Goal: Navigation & Orientation: Find specific page/section

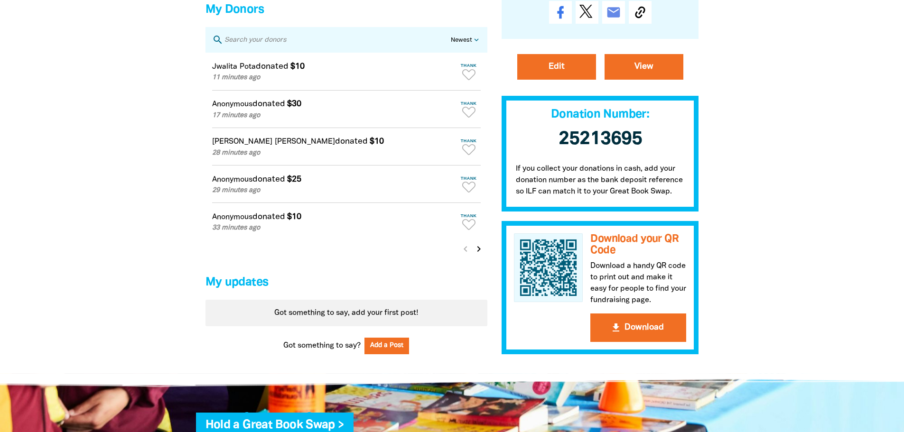
scroll to position [665, 0]
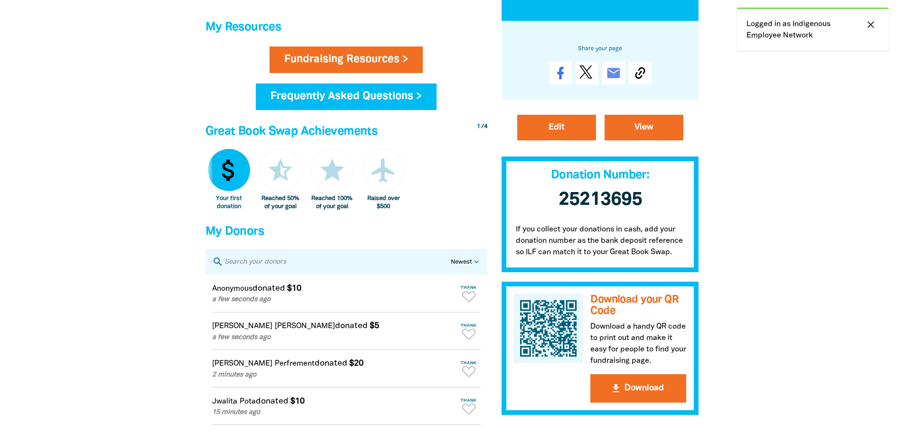
scroll to position [427, 0]
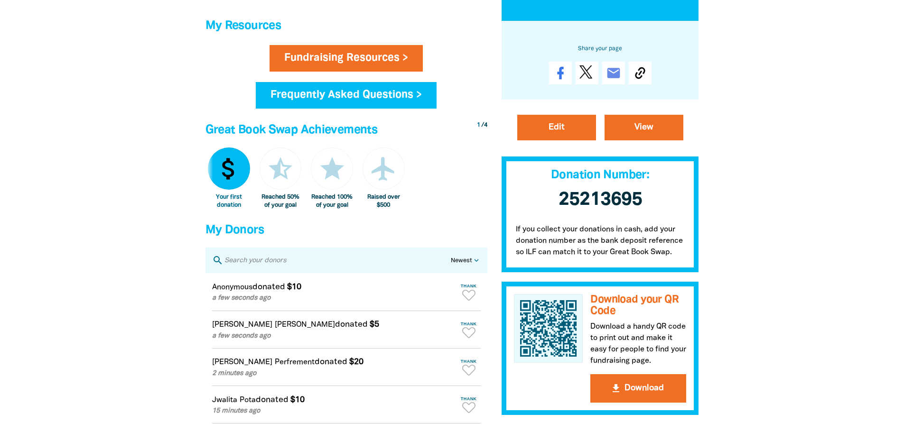
drag, startPoint x: 235, startPoint y: 328, endPoint x: 235, endPoint y: 346, distance: 19.0
click at [235, 328] on div "Edward Choi donated $5 a few seconds ago" at bounding box center [334, 329] width 245 height 23
click at [786, 291] on div at bounding box center [452, 105] width 904 height 979
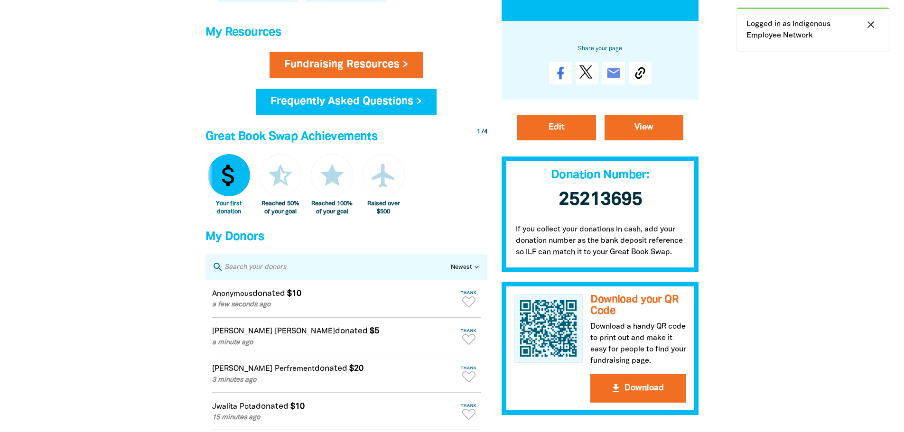
scroll to position [332, 0]
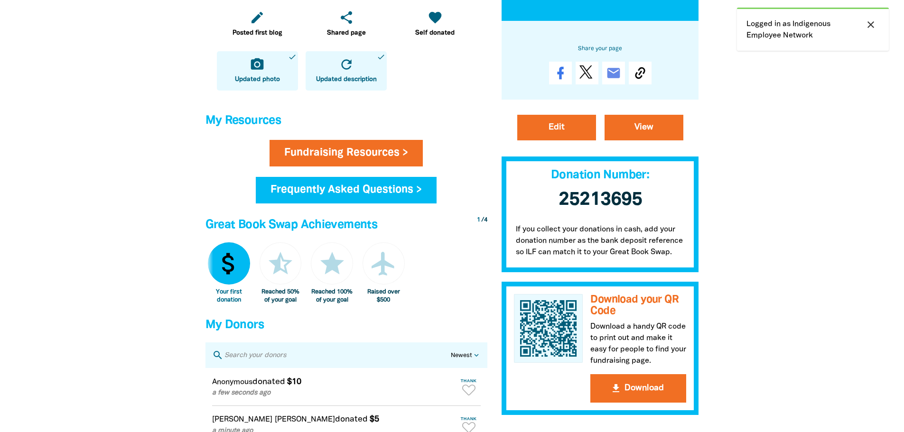
click at [840, 270] on div at bounding box center [452, 199] width 904 height 979
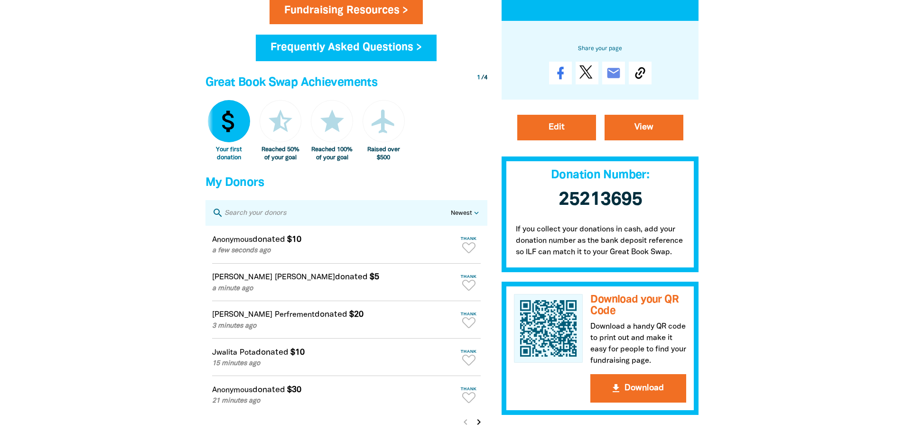
scroll to position [427, 0]
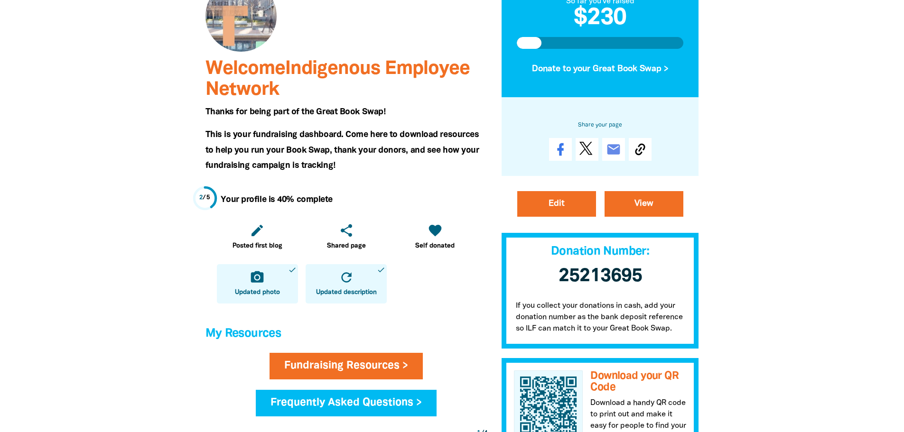
scroll to position [190, 0]
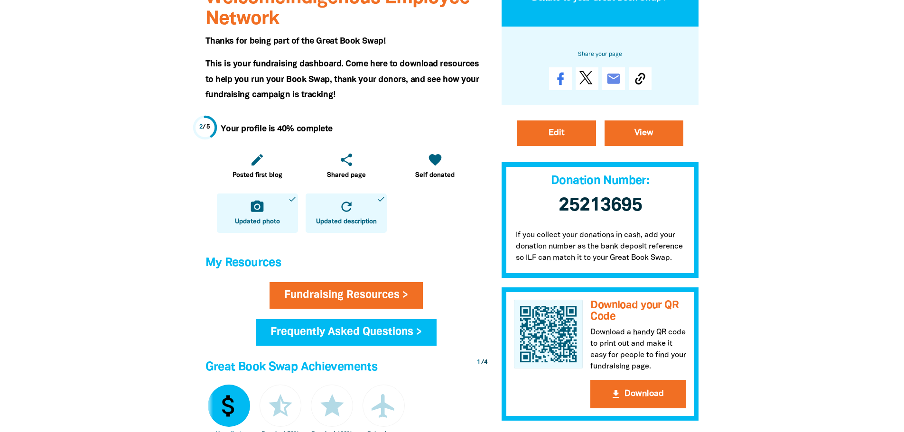
click at [837, 295] on div at bounding box center [452, 342] width 904 height 979
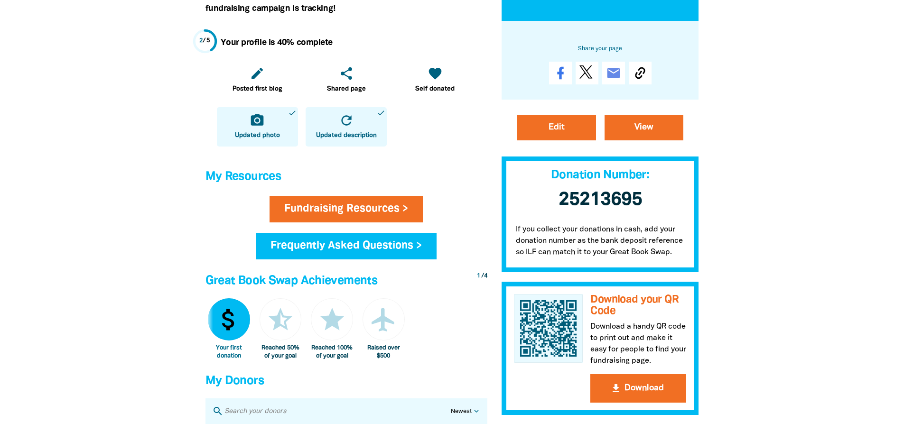
scroll to position [0, 0]
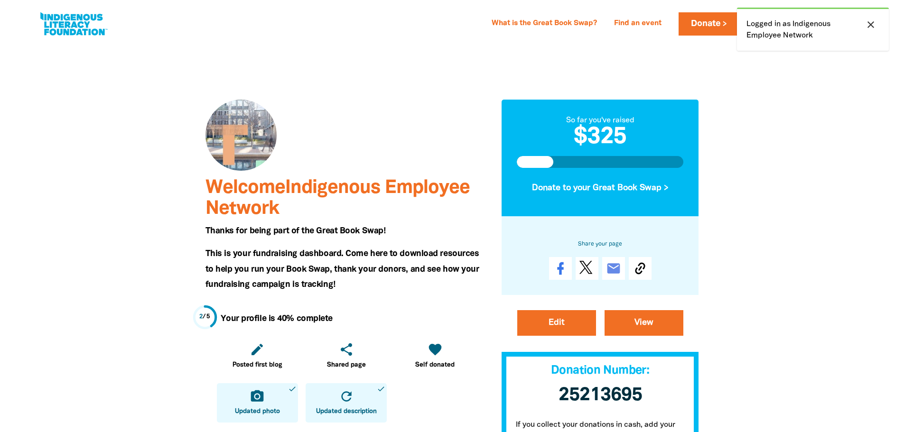
click at [870, 23] on icon "close" at bounding box center [870, 24] width 11 height 11
click at [873, 25] on icon "close" at bounding box center [870, 24] width 11 height 11
drag, startPoint x: 0, startPoint y: 0, endPoint x: 730, endPoint y: 282, distance: 782.7
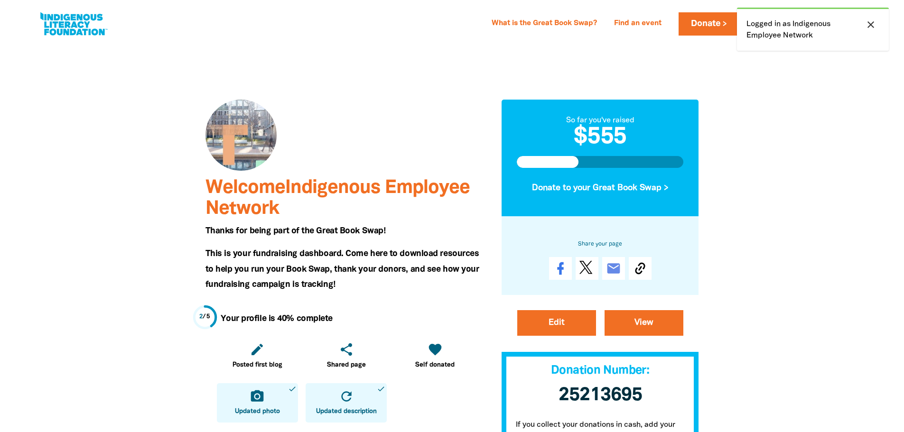
drag, startPoint x: 0, startPoint y: 0, endPoint x: 823, endPoint y: 229, distance: 854.3
click at [874, 21] on icon "close" at bounding box center [870, 24] width 11 height 11
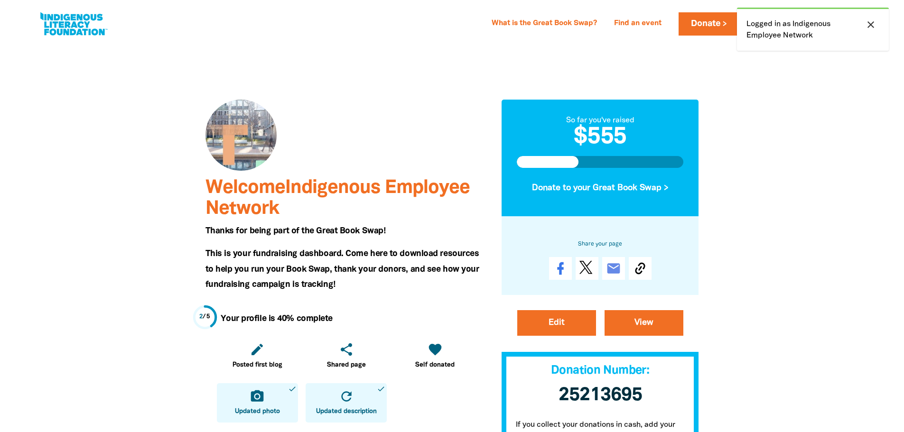
click at [868, 24] on icon "close" at bounding box center [870, 24] width 11 height 11
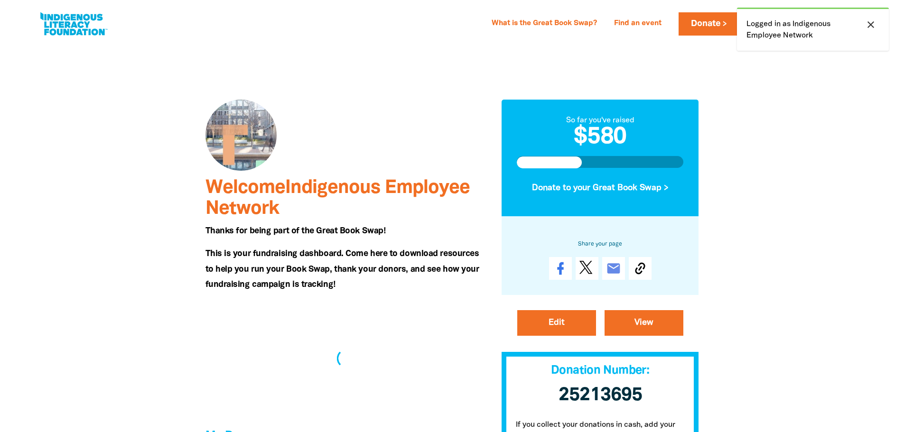
click at [872, 21] on icon "close" at bounding box center [870, 24] width 11 height 11
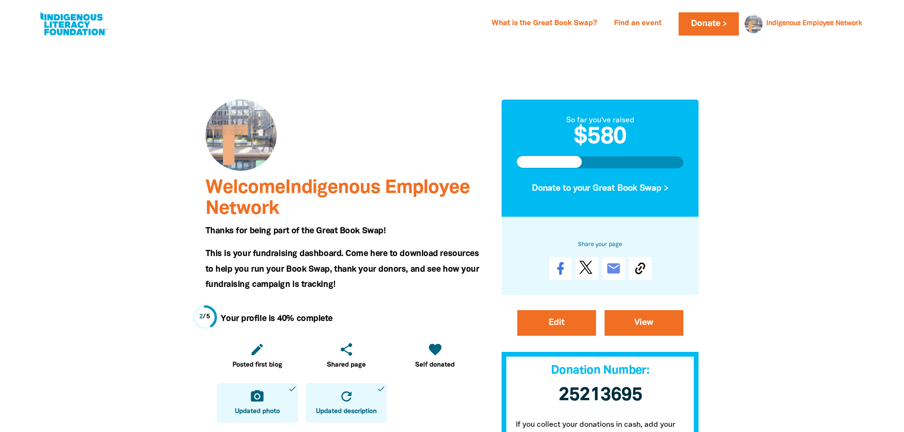
drag, startPoint x: 826, startPoint y: 254, endPoint x: 839, endPoint y: 251, distance: 13.8
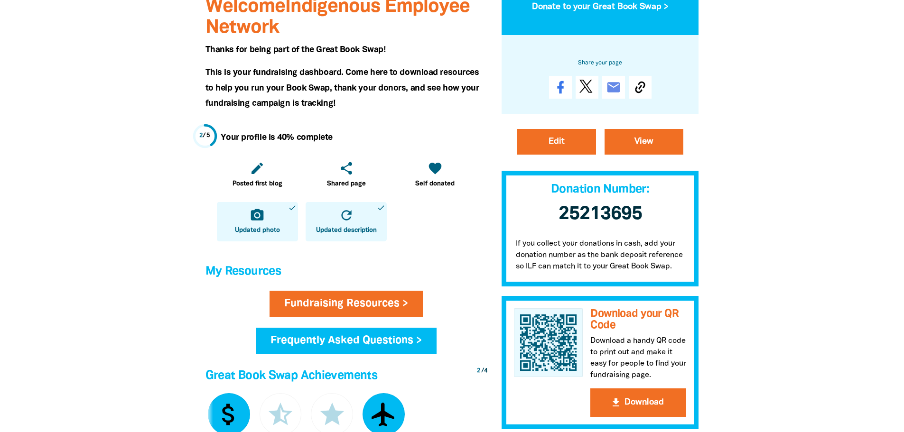
scroll to position [95, 0]
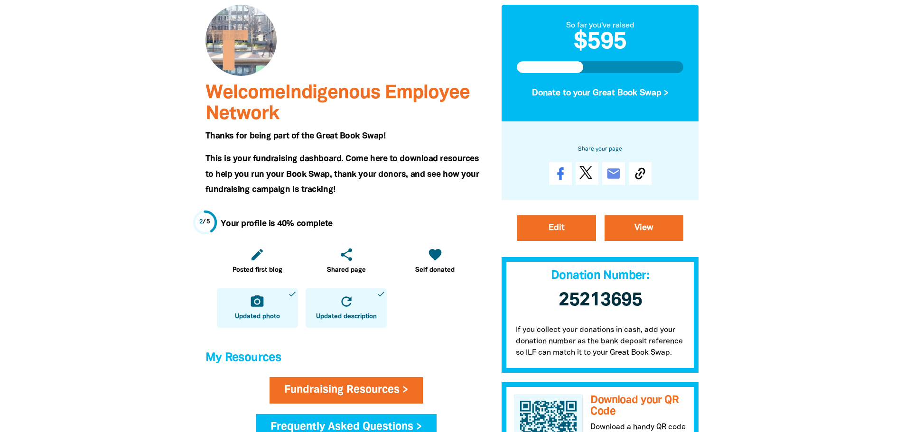
click at [874, 289] on div at bounding box center [452, 437] width 904 height 979
drag, startPoint x: 760, startPoint y: 279, endPoint x: 664, endPoint y: 220, distance: 112.9
click at [760, 279] on div at bounding box center [452, 437] width 904 height 979
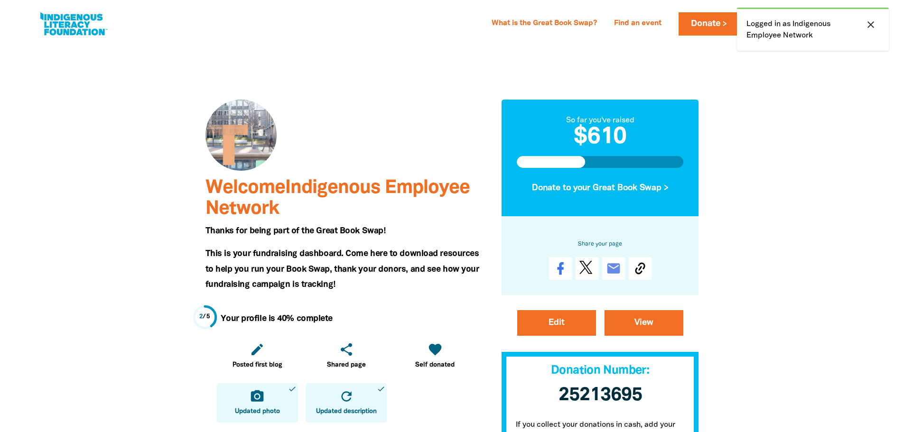
click at [872, 28] on icon "close" at bounding box center [870, 24] width 11 height 11
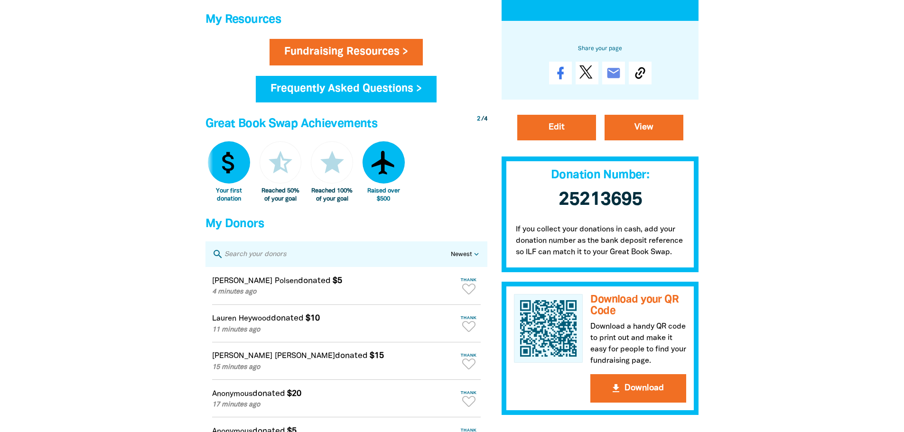
scroll to position [332, 0]
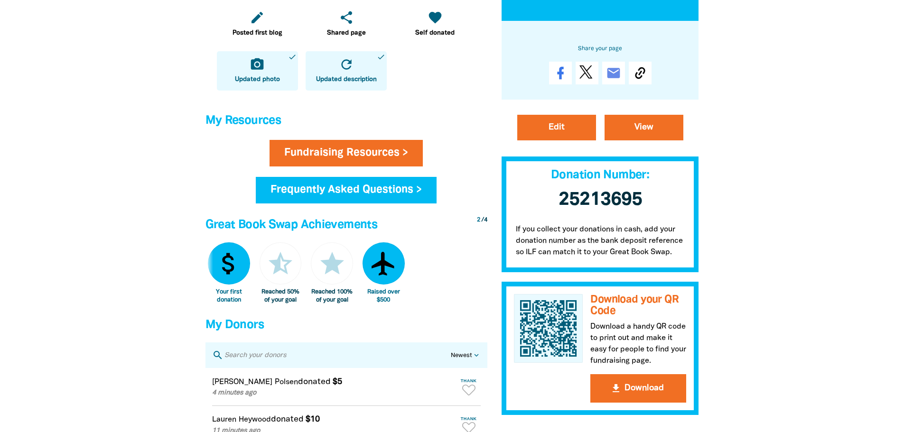
click at [826, 190] on div at bounding box center [452, 199] width 904 height 979
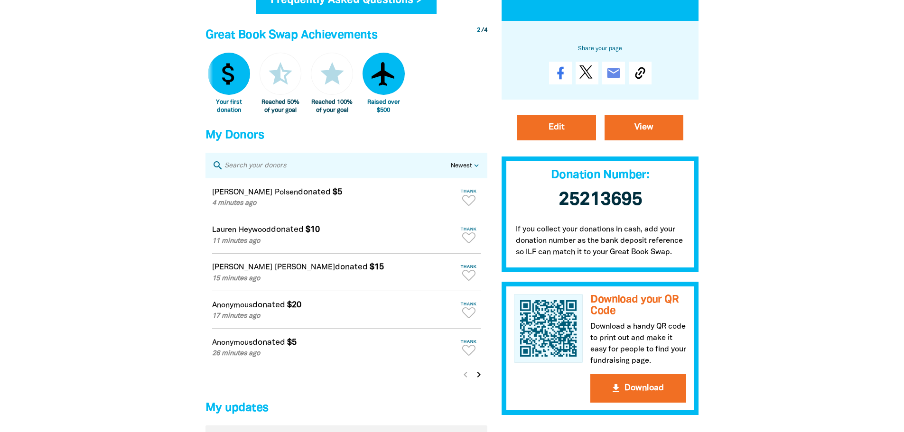
scroll to position [570, 0]
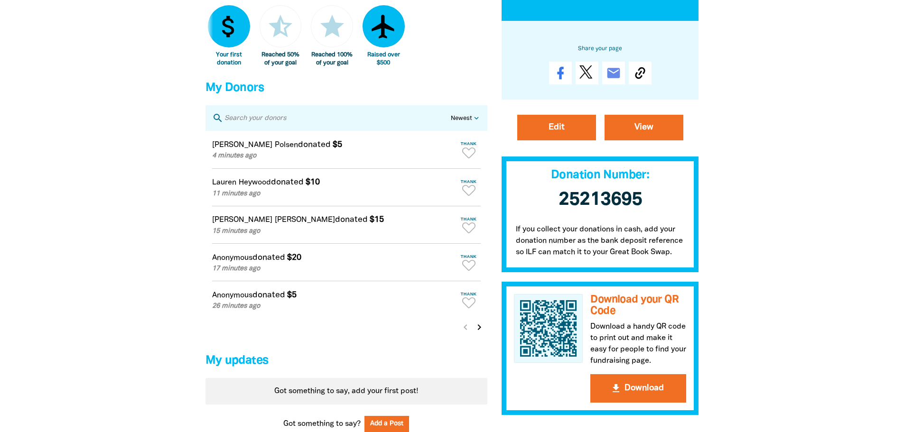
click at [482, 333] on icon "chevron_right" at bounding box center [479, 327] width 11 height 11
click at [463, 333] on icon "chevron_left" at bounding box center [464, 327] width 11 height 11
click at [478, 333] on icon "chevron_right" at bounding box center [479, 327] width 11 height 11
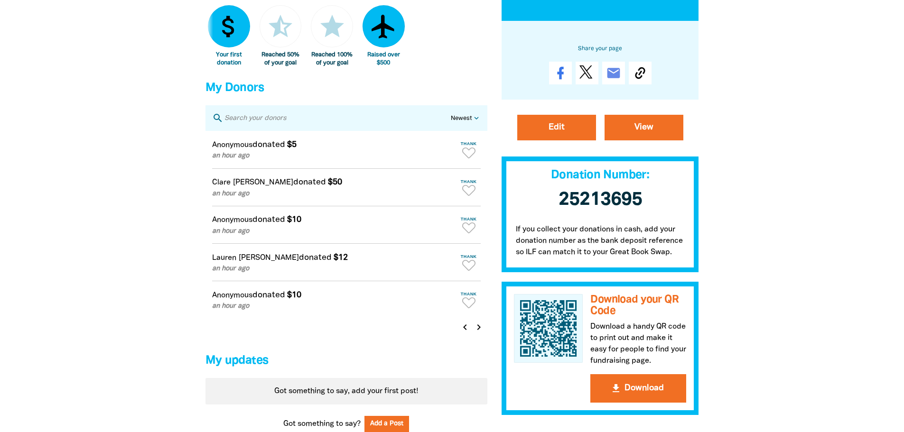
click at [464, 333] on icon "chevron_left" at bounding box center [464, 327] width 11 height 11
click at [478, 333] on icon "chevron_right" at bounding box center [479, 327] width 11 height 11
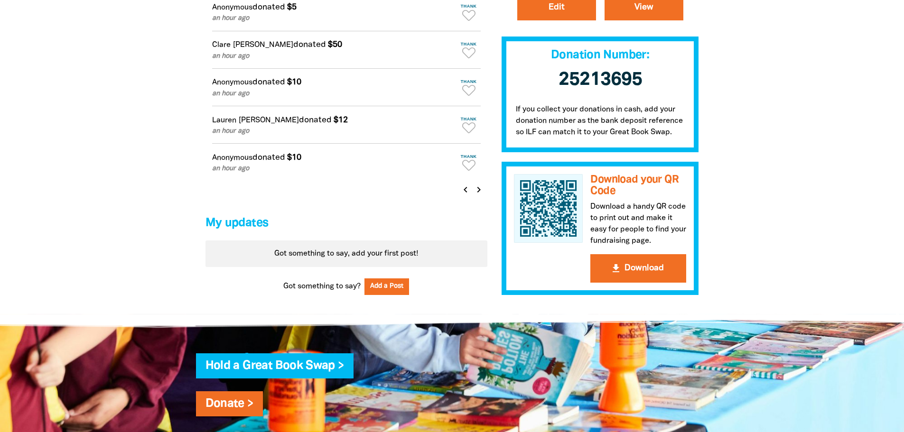
scroll to position [712, 0]
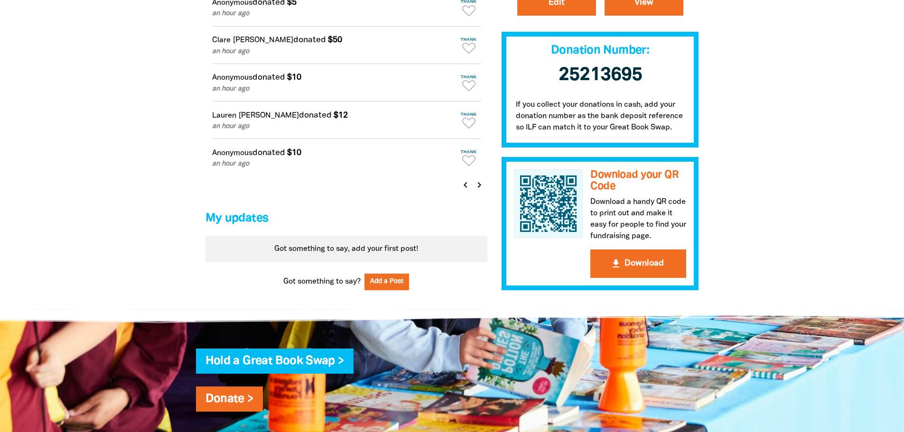
click at [481, 190] on icon "chevron_right" at bounding box center [479, 184] width 11 height 11
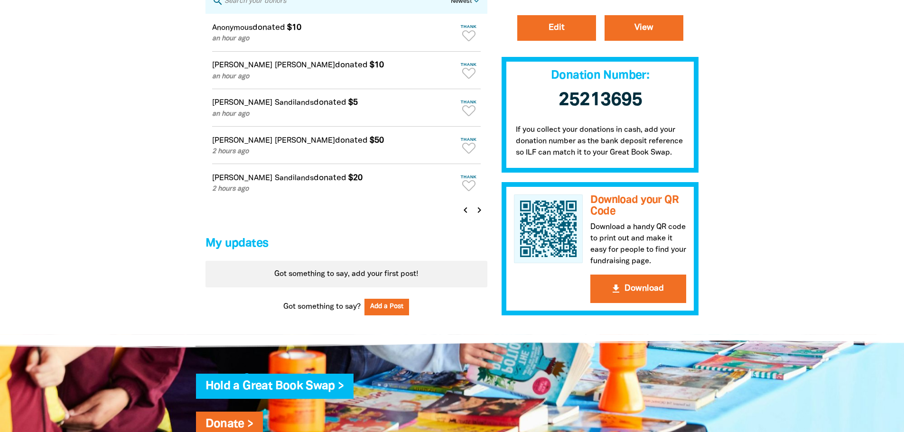
scroll to position [597, 0]
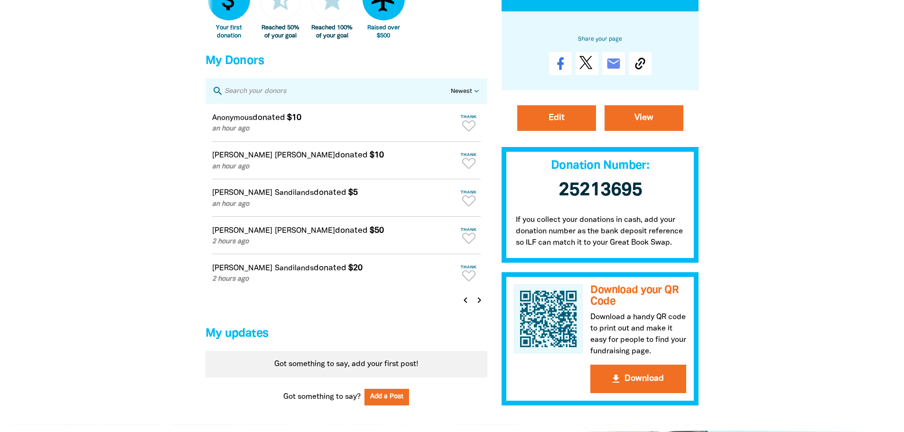
click at [479, 306] on icon "chevron_right" at bounding box center [479, 300] width 11 height 11
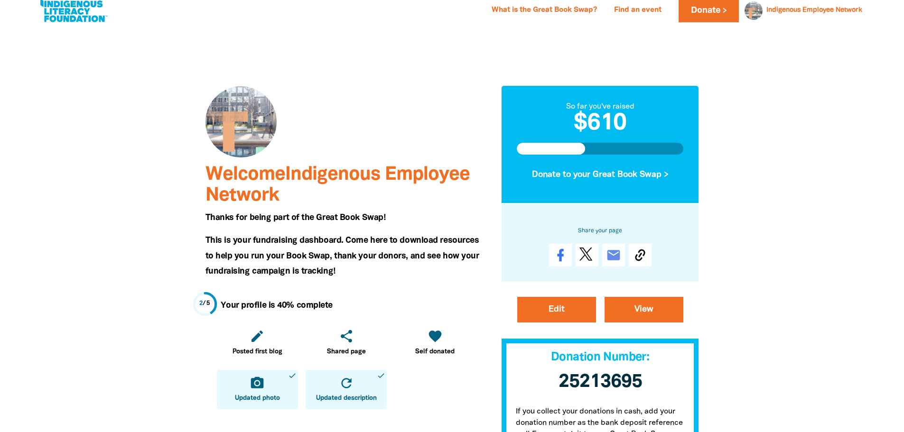
scroll to position [0, 0]
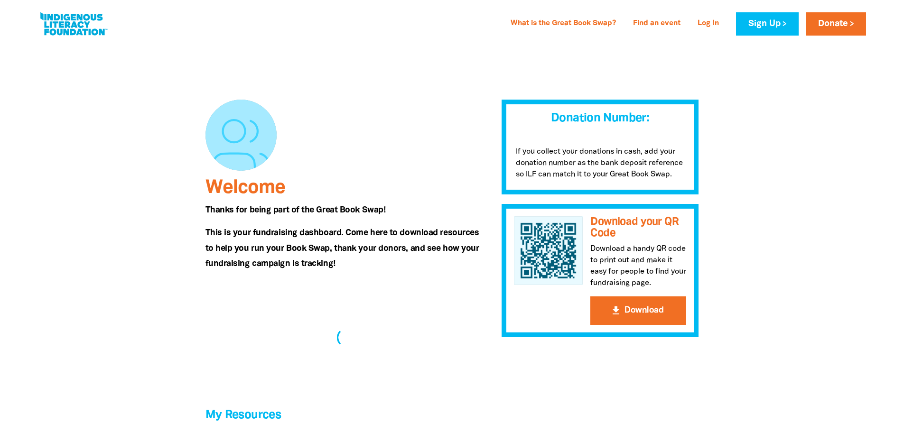
click at [845, 290] on div at bounding box center [452, 356] width 904 height 627
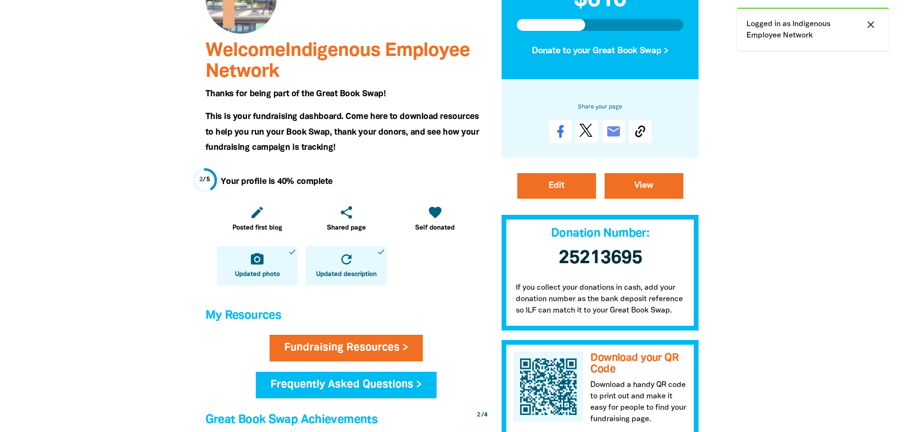
scroll to position [47, 0]
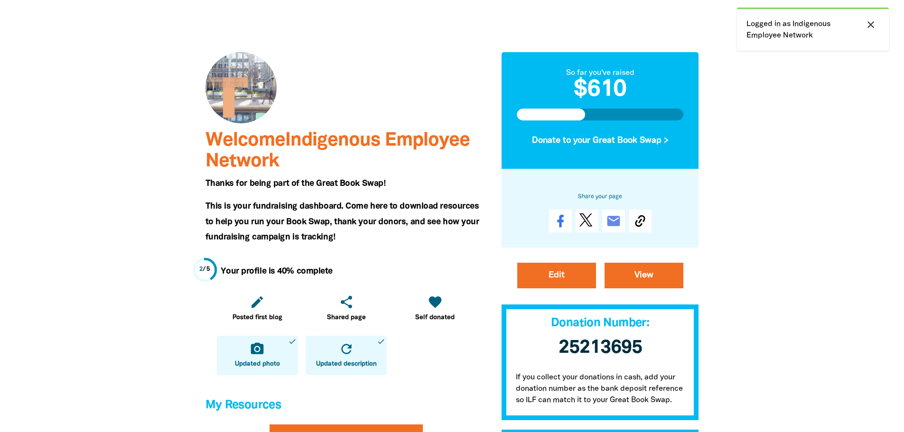
click at [866, 28] on icon "close" at bounding box center [870, 24] width 11 height 11
